Goal: Find specific page/section: Find specific page/section

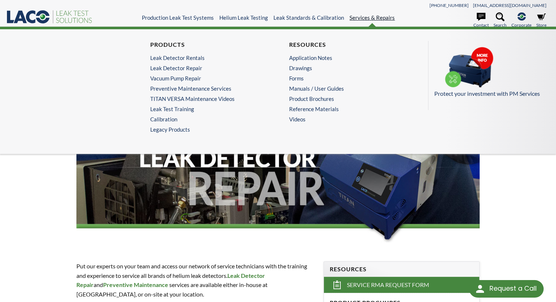
click at [377, 18] on link "Services & Repairs" at bounding box center [372, 17] width 45 height 7
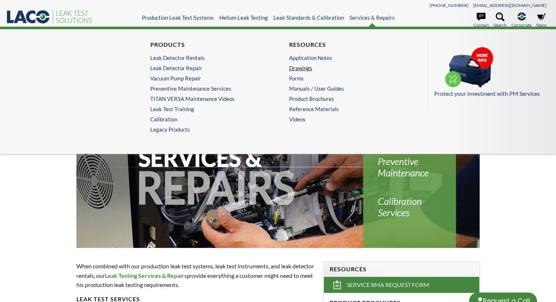
select select "Language Translate Widget"
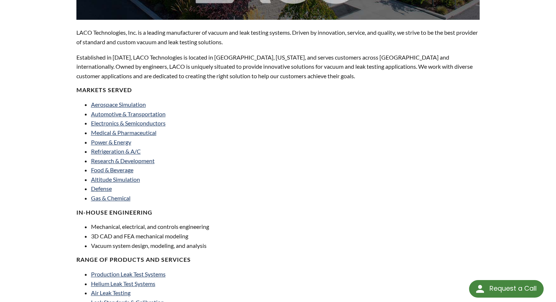
scroll to position [219, 0]
